Goal: Find specific page/section: Find specific page/section

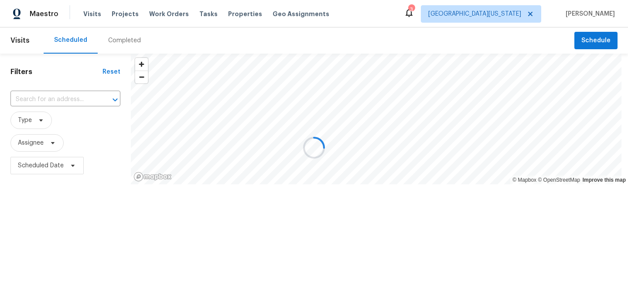
click at [78, 97] on div at bounding box center [314, 147] width 628 height 295
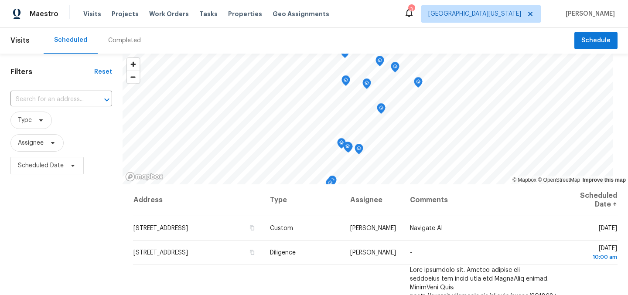
click at [78, 97] on input "text" at bounding box center [48, 100] width 77 height 14
